Goal: Information Seeking & Learning: Learn about a topic

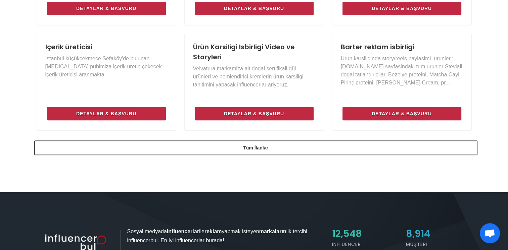
scroll to position [504, 0]
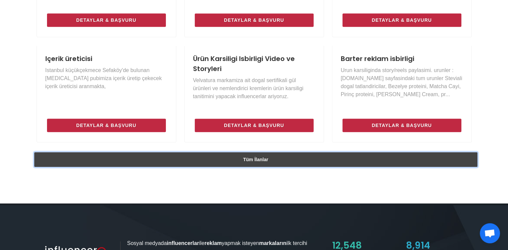
click at [326, 164] on link "Tüm İlanlar" at bounding box center [255, 159] width 443 height 15
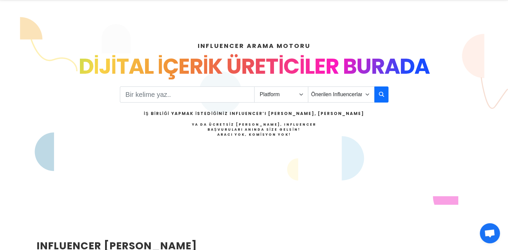
scroll to position [0, 0]
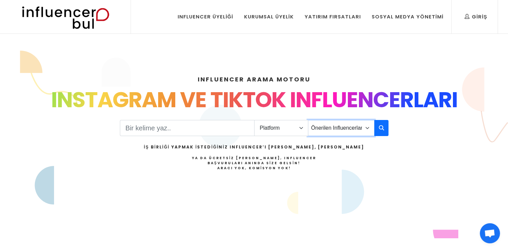
click at [347, 127] on select "Önerilen Influencerlar Aile & [PERSON_NAME] & [PERSON_NAME] [PERSON_NAME] & Giy…" at bounding box center [341, 128] width 66 height 16
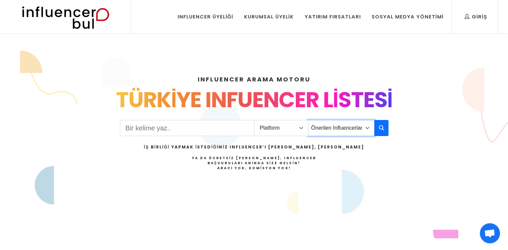
select select "12"
click at [308, 120] on select "Önerilen Influencerlar Aile & [PERSON_NAME] & [PERSON_NAME] [PERSON_NAME] & Giy…" at bounding box center [341, 128] width 66 height 16
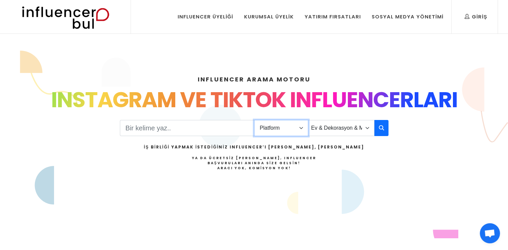
click at [301, 132] on select "Platform Instagram Facebook Youtube Tiktok Twitter Twitch" at bounding box center [281, 128] width 54 height 16
select select "1"
click at [254, 120] on select "Platform Instagram Facebook Youtube Tiktok Twitter Twitch" at bounding box center [281, 128] width 54 height 16
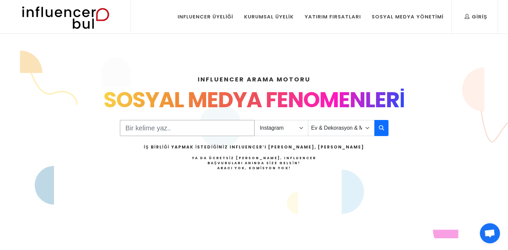
click at [243, 127] on input "Search" at bounding box center [187, 128] width 135 height 16
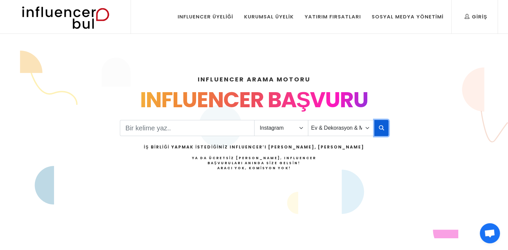
click at [347, 129] on button "button" at bounding box center [381, 128] width 14 height 16
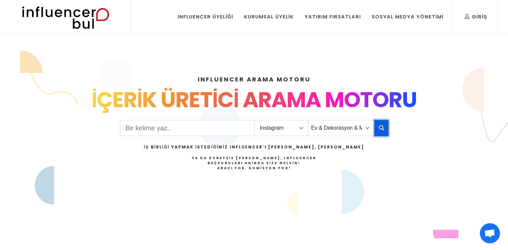
click at [347, 125] on icon "button" at bounding box center [381, 128] width 5 height 8
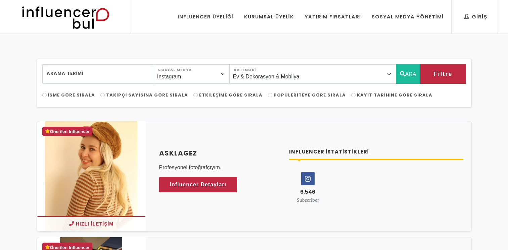
select select "12"
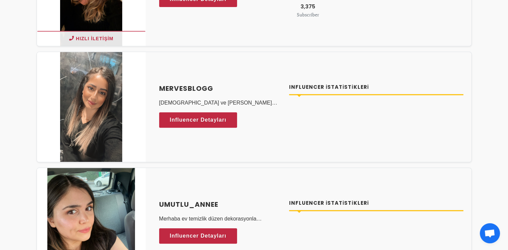
scroll to position [302, 0]
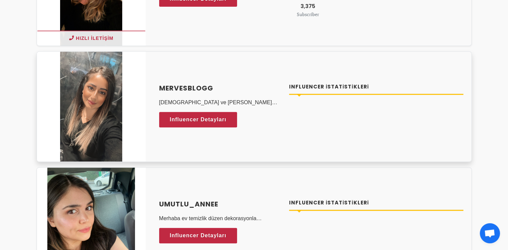
drag, startPoint x: 296, startPoint y: 92, endPoint x: 302, endPoint y: 95, distance: 6.9
click at [296, 92] on div "Influencer İstatistikleri" at bounding box center [376, 92] width 174 height 18
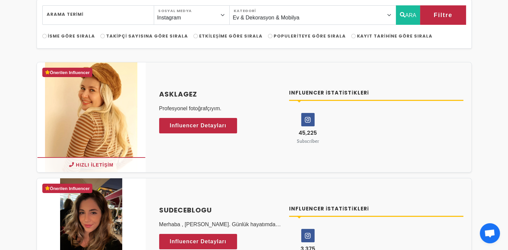
scroll to position [73, 0]
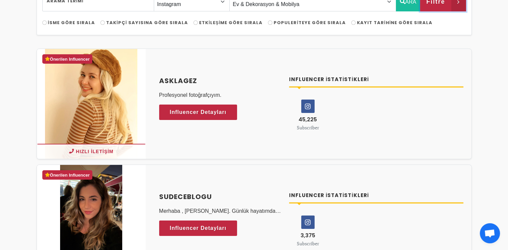
click at [437, 3] on span "Filtre" at bounding box center [435, 1] width 19 height 11
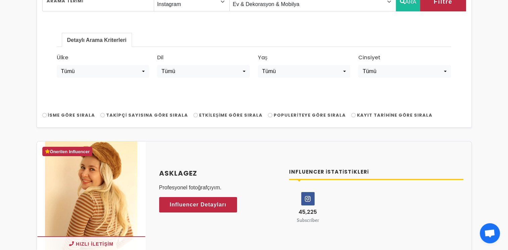
click at [465, 100] on div "Detaylı Arama Kriterleri Ülke Tümü Türkiye Afghanistan Albania Algeria American…" at bounding box center [254, 57] width 424 height 93
click at [147, 115] on span "Takipçi Sayısına Göre Sırala" at bounding box center [147, 115] width 82 height 6
click at [105, 115] on input "Takipçi Sayısına Göre Sırala" at bounding box center [102, 115] width 4 height 4
radio input "true"
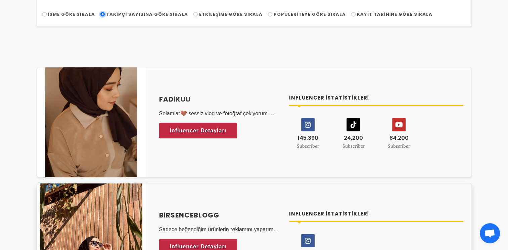
scroll to position [173, 0]
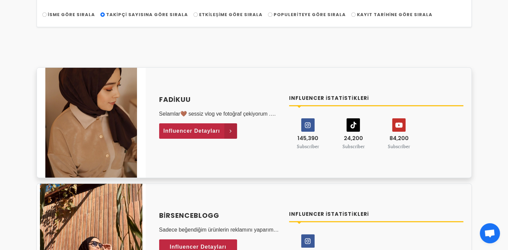
click at [211, 131] on span "Influencer Detayları" at bounding box center [192, 131] width 57 height 10
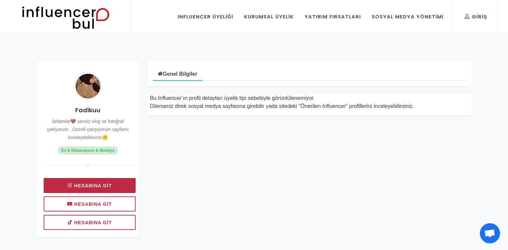
click at [127, 183] on link "Hesabına git" at bounding box center [90, 185] width 92 height 15
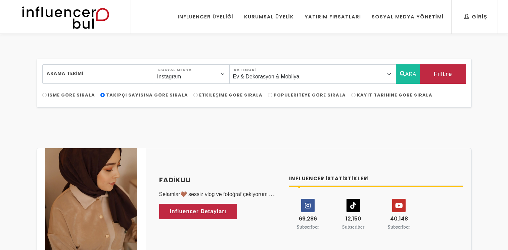
select select "12"
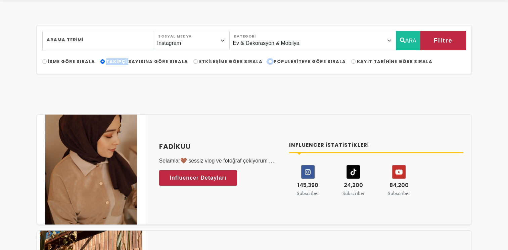
click at [268, 63] on input "Populeriteye Göre Sırala" at bounding box center [270, 61] width 4 height 4
radio input "true"
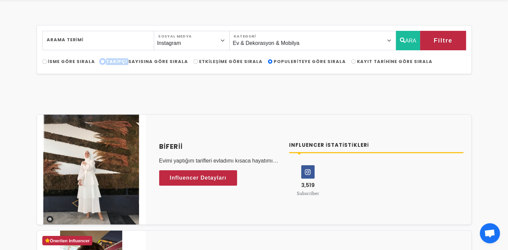
click at [101, 61] on input "Takipçi Sayısına Göre Sırala" at bounding box center [102, 61] width 4 height 4
radio input "true"
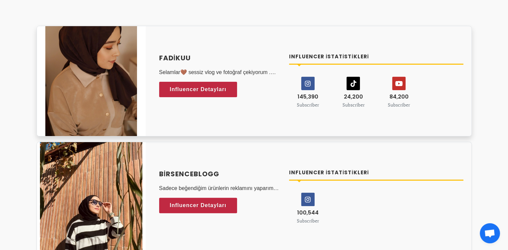
scroll to position [134, 0]
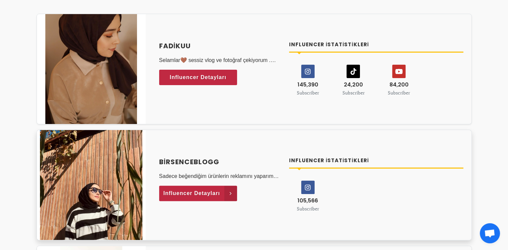
click at [223, 193] on link "Influencer Detayları" at bounding box center [198, 193] width 78 height 15
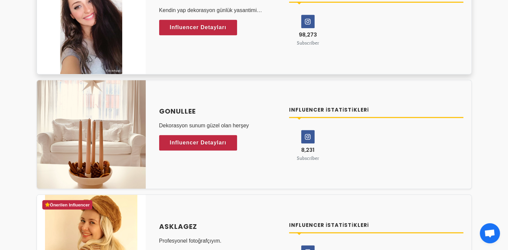
scroll to position [403, 0]
